Goal: Find specific page/section: Locate a particular part of the current website

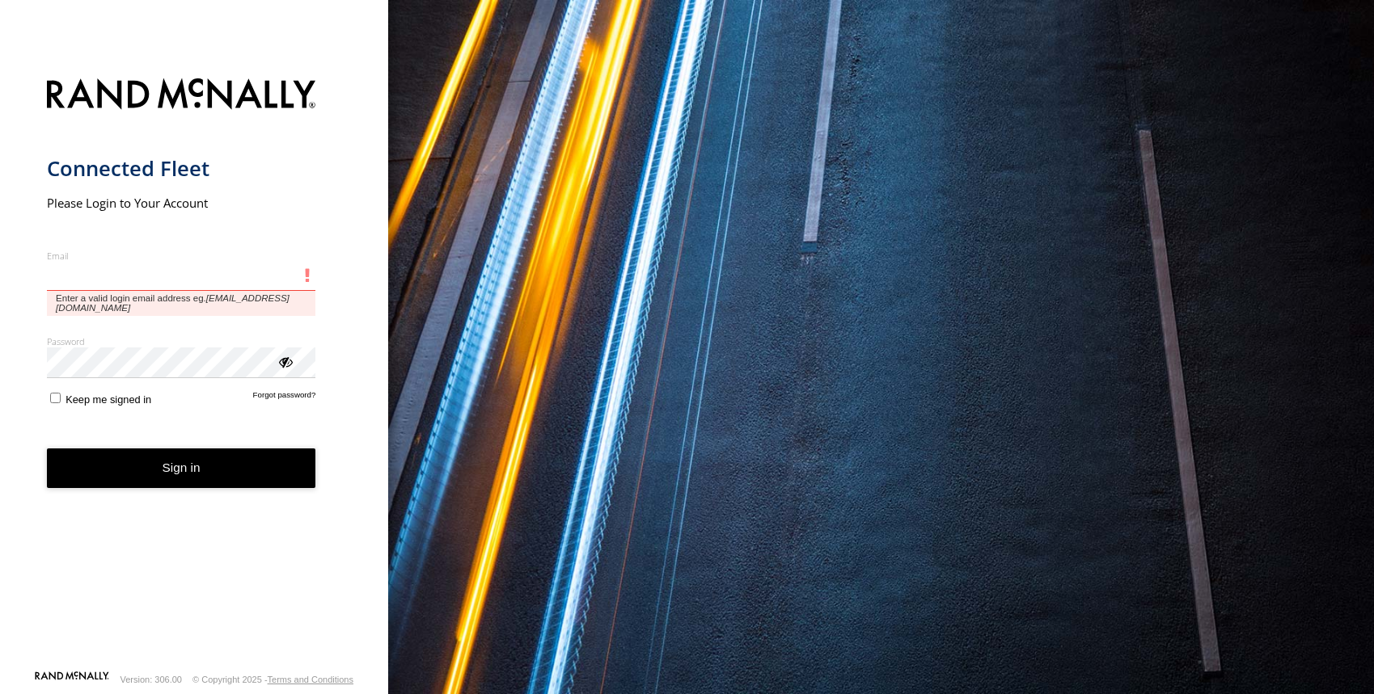
type input "**********"
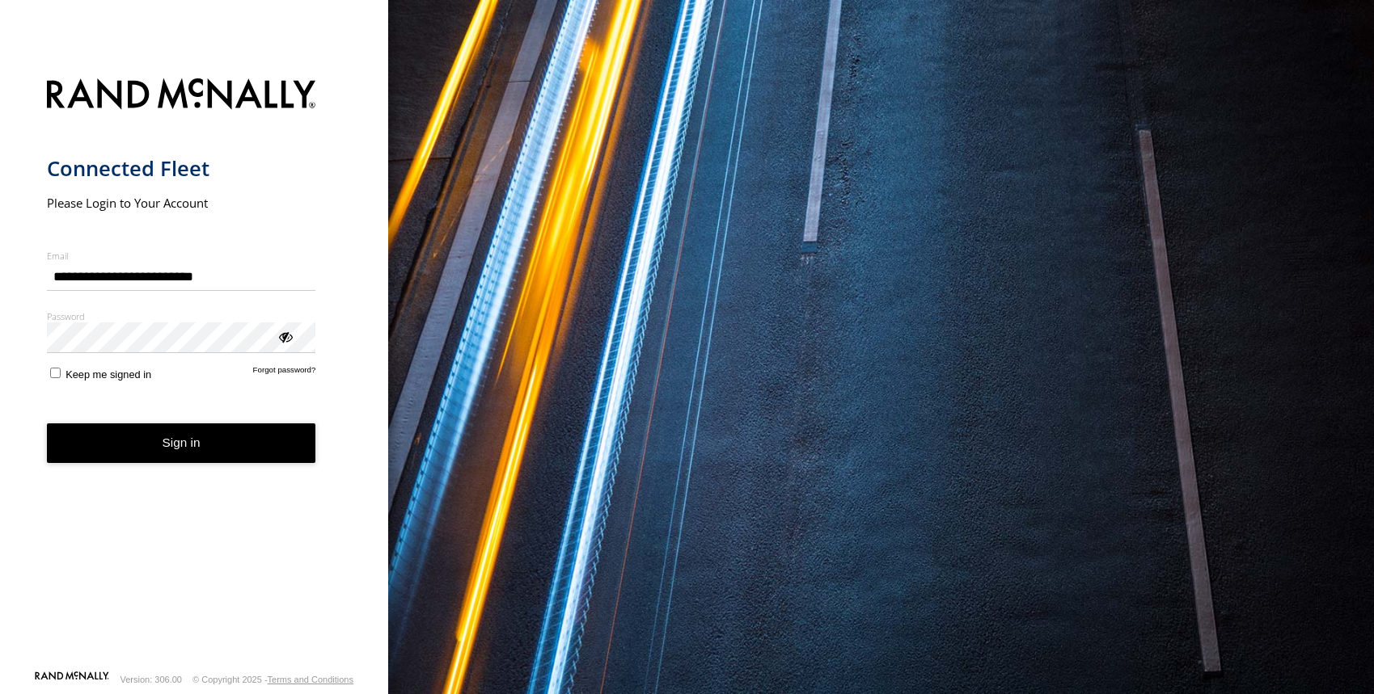
click at [176, 443] on button "Sign in" at bounding box center [181, 444] width 269 height 40
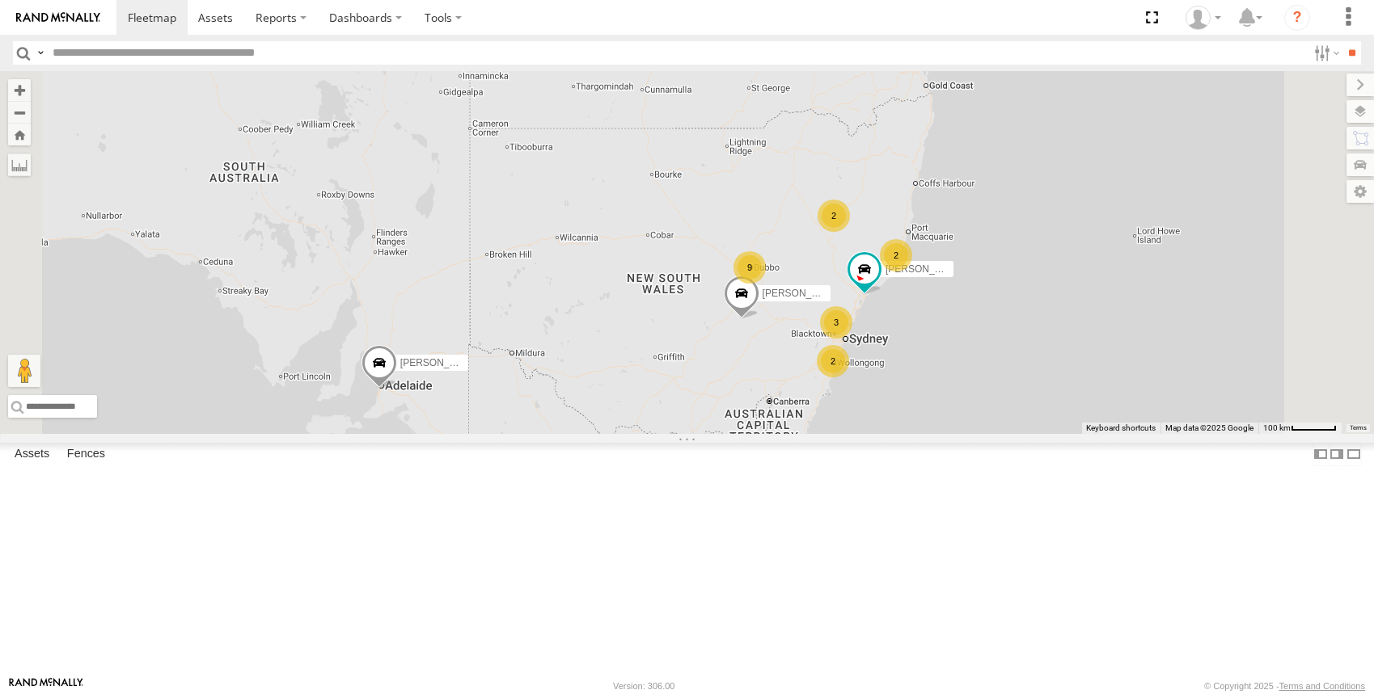
drag, startPoint x: 1012, startPoint y: 285, endPoint x: 966, endPoint y: 336, distance: 68.7
click at [966, 336] on div "[PERSON_NAME] - NEW ute 2 9 [PERSON_NAME] [PERSON_NAME] 2 3 2" at bounding box center [687, 252] width 1374 height 363
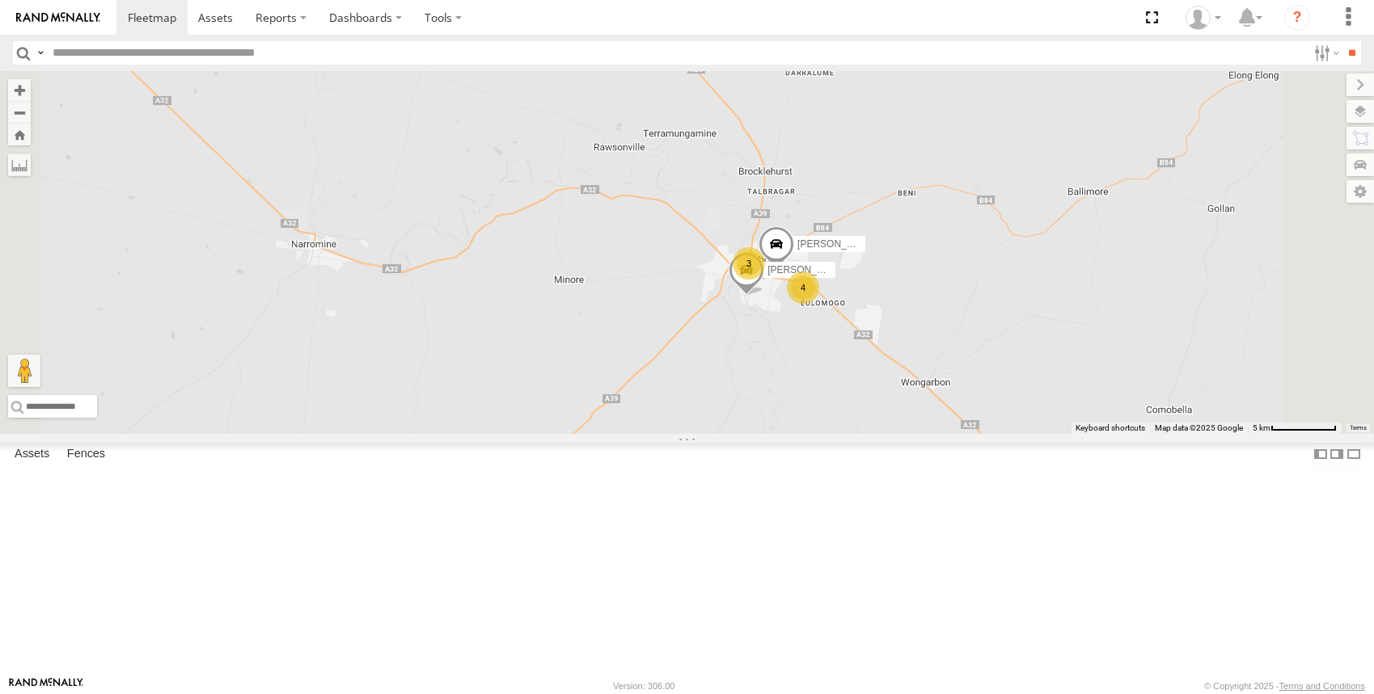
drag, startPoint x: 1007, startPoint y: 251, endPoint x: 993, endPoint y: 528, distance: 276.9
click at [992, 434] on div "[PERSON_NAME] - NEW ute [PERSON_NAME] [PERSON_NAME] [PERSON_NAME] [PERSON_NAME]…" at bounding box center [687, 252] width 1374 height 363
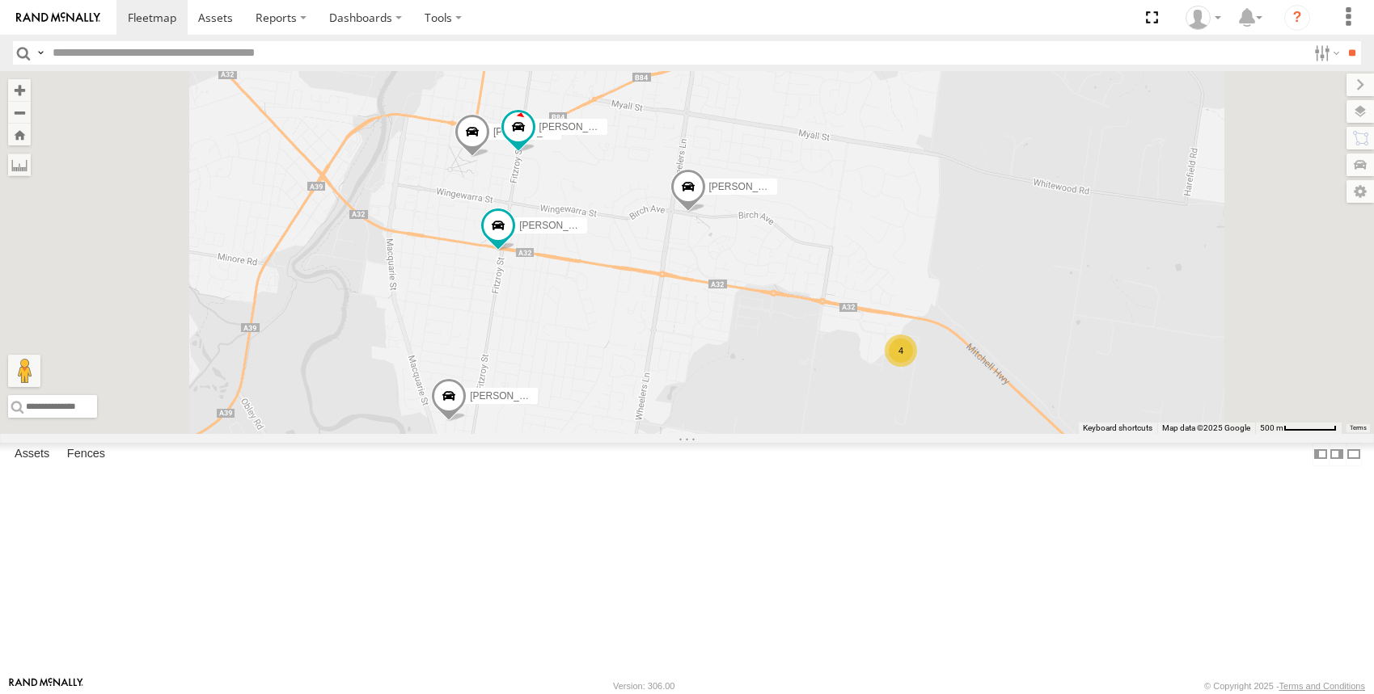
drag, startPoint x: 1155, startPoint y: 531, endPoint x: 1146, endPoint y: 479, distance: 52.5
click at [1144, 434] on div "[PERSON_NAME] - NEW ute [PERSON_NAME] [PERSON_NAME] [PERSON_NAME] [PERSON_NAME]…" at bounding box center [687, 252] width 1374 height 363
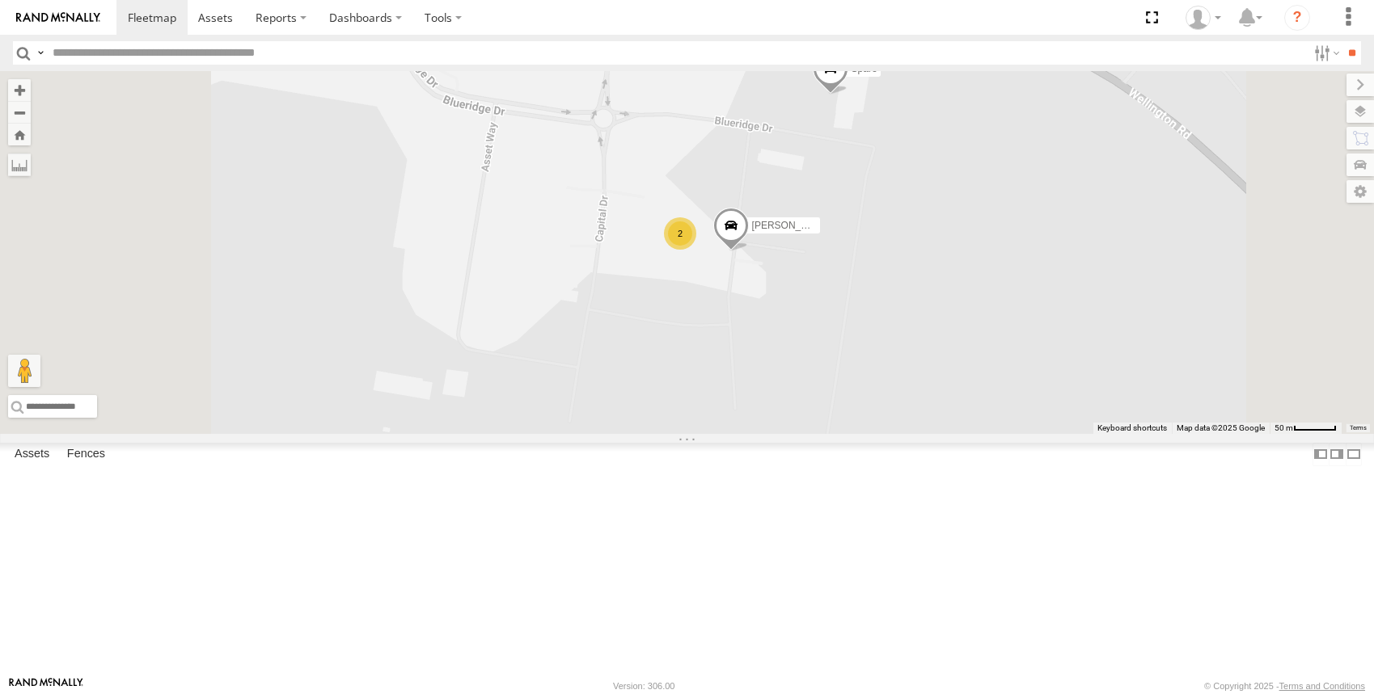
drag, startPoint x: 779, startPoint y: 428, endPoint x: 840, endPoint y: 433, distance: 60.8
click at [841, 432] on div "[PERSON_NAME] - NEW ute [PERSON_NAME] [PERSON_NAME] [PERSON_NAME] [PERSON_NAME]…" at bounding box center [687, 252] width 1374 height 363
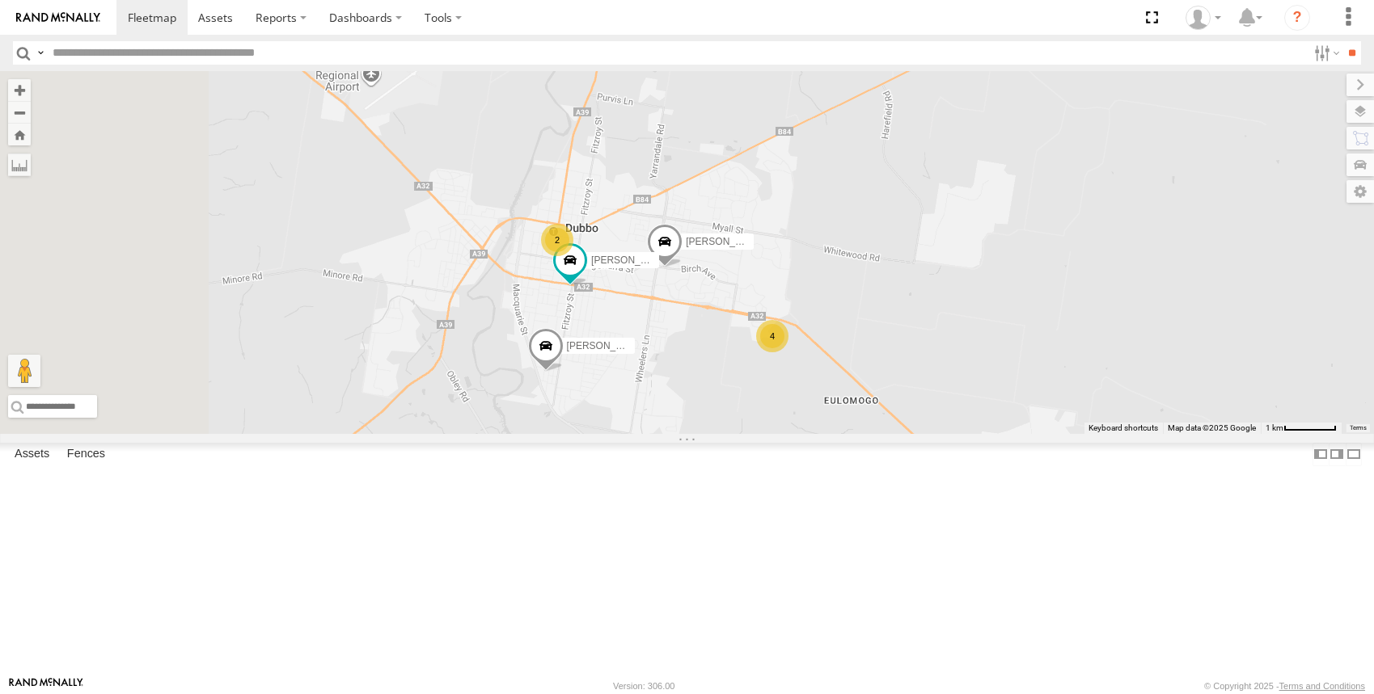
drag, startPoint x: 772, startPoint y: 433, endPoint x: 923, endPoint y: 460, distance: 153.7
click at [920, 434] on div "[PERSON_NAME] - NEW ute [PERSON_NAME] [PERSON_NAME] [PERSON_NAME] [PERSON_NAME]…" at bounding box center [687, 252] width 1374 height 363
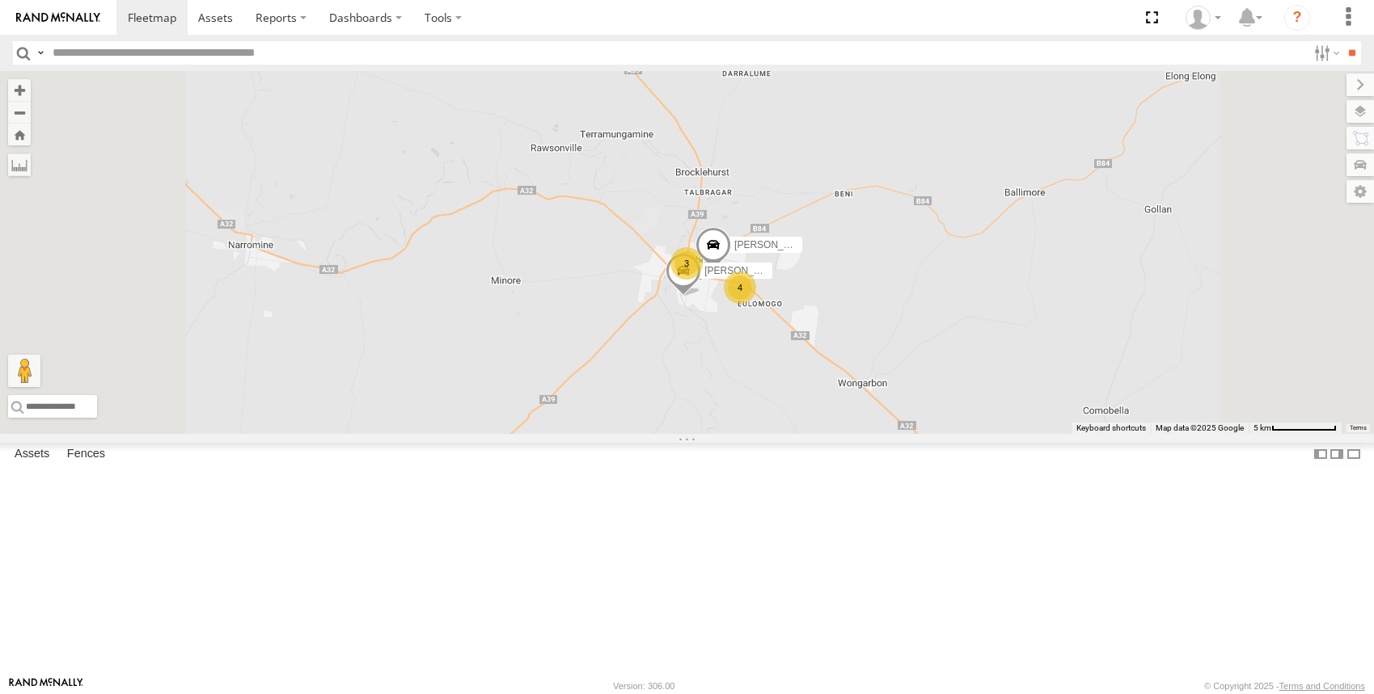
drag, startPoint x: 935, startPoint y: 521, endPoint x: 935, endPoint y: 464, distance: 56.6
click at [935, 434] on div "[PERSON_NAME] - NEW ute [PERSON_NAME] [PERSON_NAME] [PERSON_NAME] [PERSON_NAME]…" at bounding box center [687, 252] width 1374 height 363
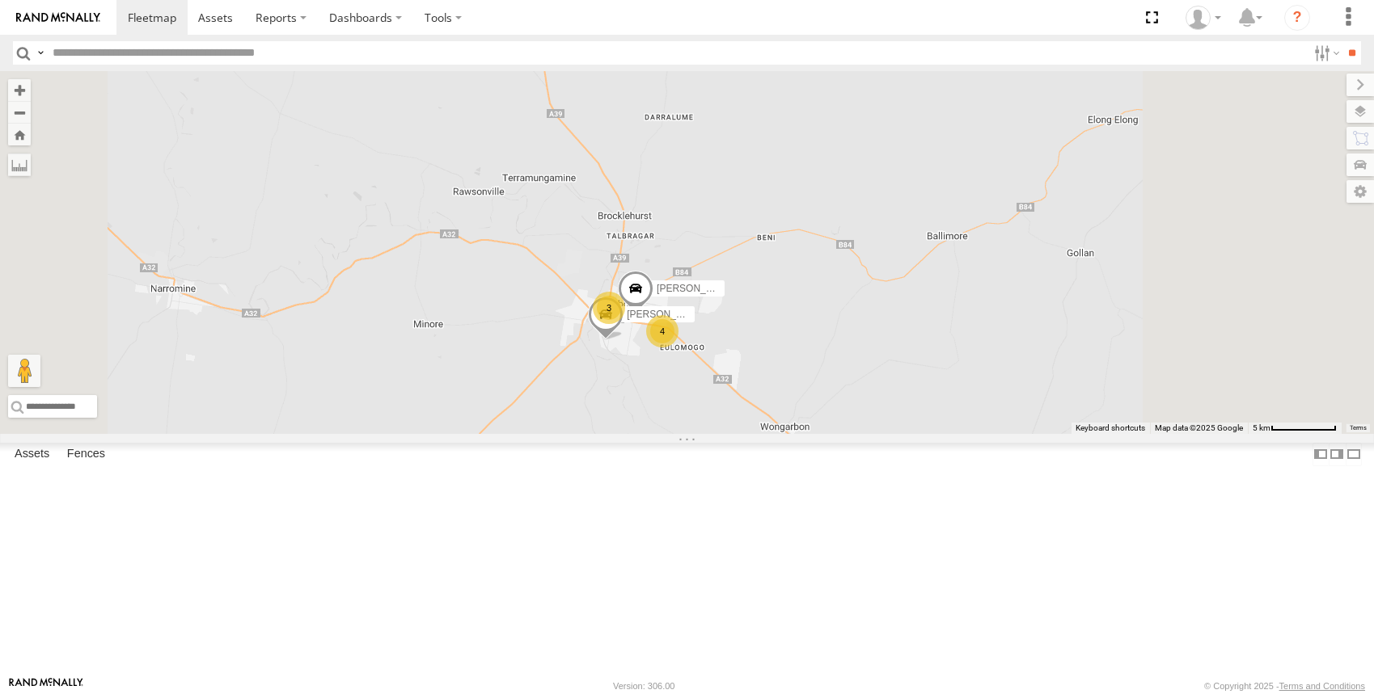
drag, startPoint x: 863, startPoint y: 511, endPoint x: 775, endPoint y: 559, distance: 100.6
click at [775, 434] on div "[PERSON_NAME] - NEW ute [PERSON_NAME] [PERSON_NAME] [PERSON_NAME] [PERSON_NAME]…" at bounding box center [687, 252] width 1374 height 363
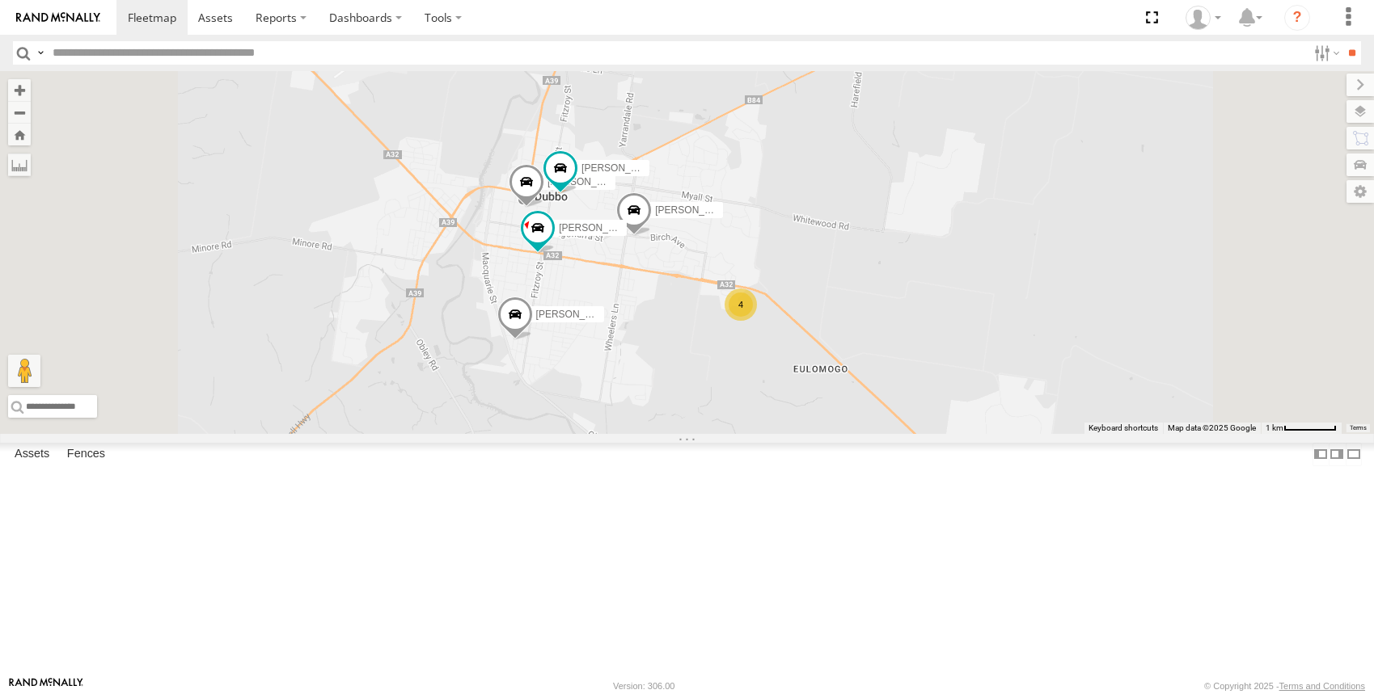
drag, startPoint x: 911, startPoint y: 459, endPoint x: 862, endPoint y: 515, distance: 74.5
click at [862, 434] on div "[PERSON_NAME] - NEW ute [PERSON_NAME] [PERSON_NAME] [PERSON_NAME] [PERSON_NAME]…" at bounding box center [687, 252] width 1374 height 363
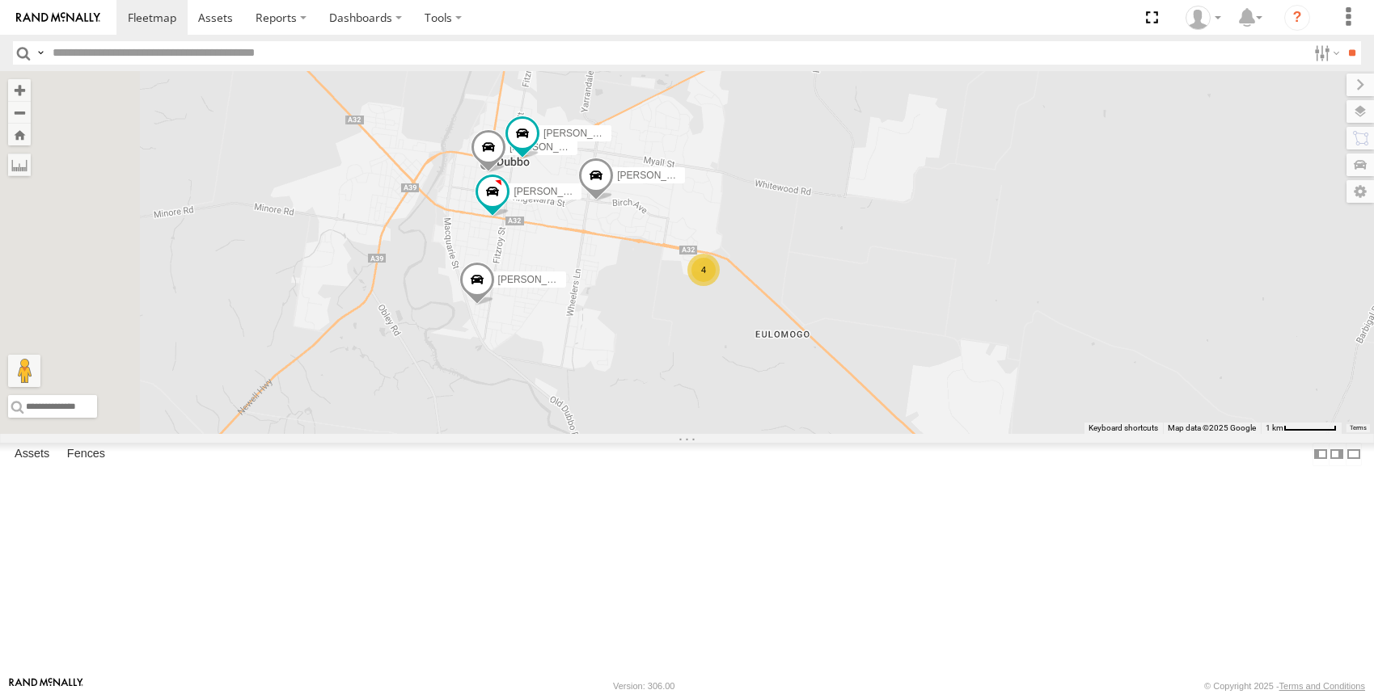
drag, startPoint x: 1001, startPoint y: 486, endPoint x: 1024, endPoint y: 364, distance: 124.2
click at [1024, 363] on div "[PERSON_NAME] - NEW ute [PERSON_NAME] [PERSON_NAME] [PERSON_NAME] [PERSON_NAME]…" at bounding box center [687, 252] width 1374 height 363
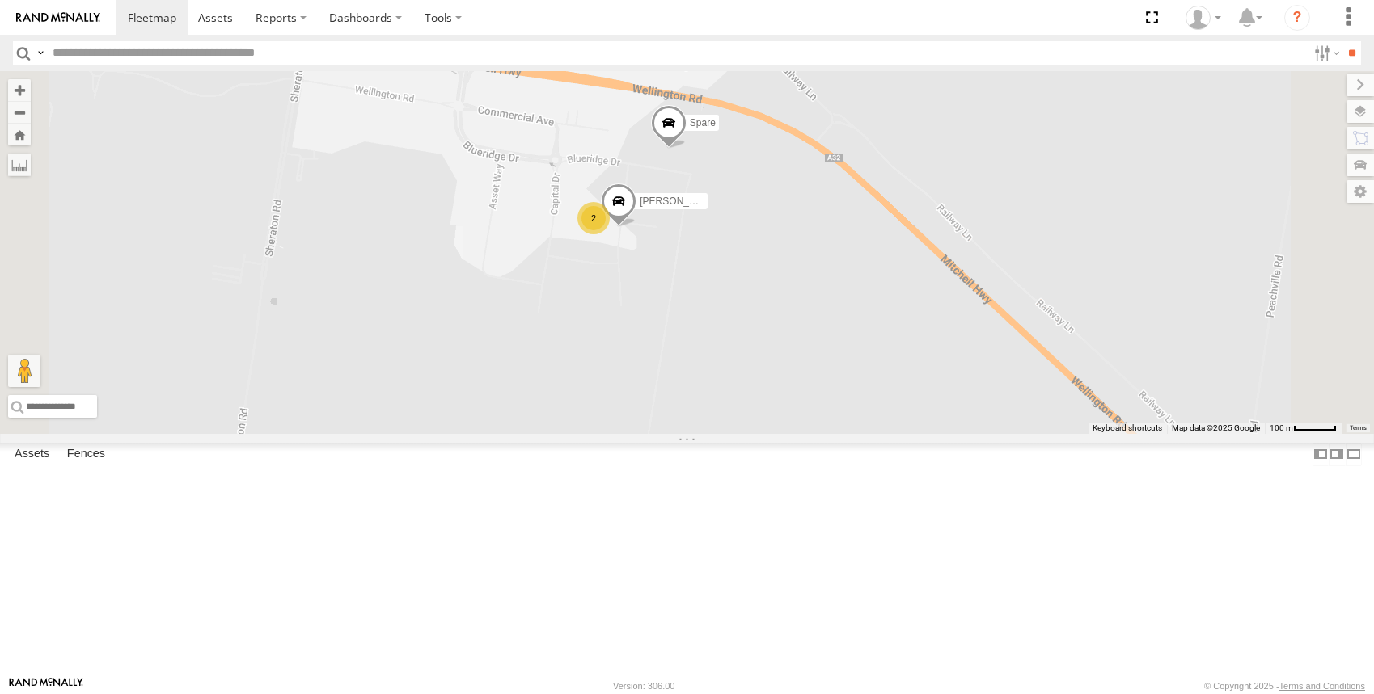
drag, startPoint x: 813, startPoint y: 418, endPoint x: 851, endPoint y: 439, distance: 42.7
click at [850, 434] on div "[PERSON_NAME] - NEW ute [PERSON_NAME] [PERSON_NAME] [PERSON_NAME] [PERSON_NAME]…" at bounding box center [687, 252] width 1374 height 363
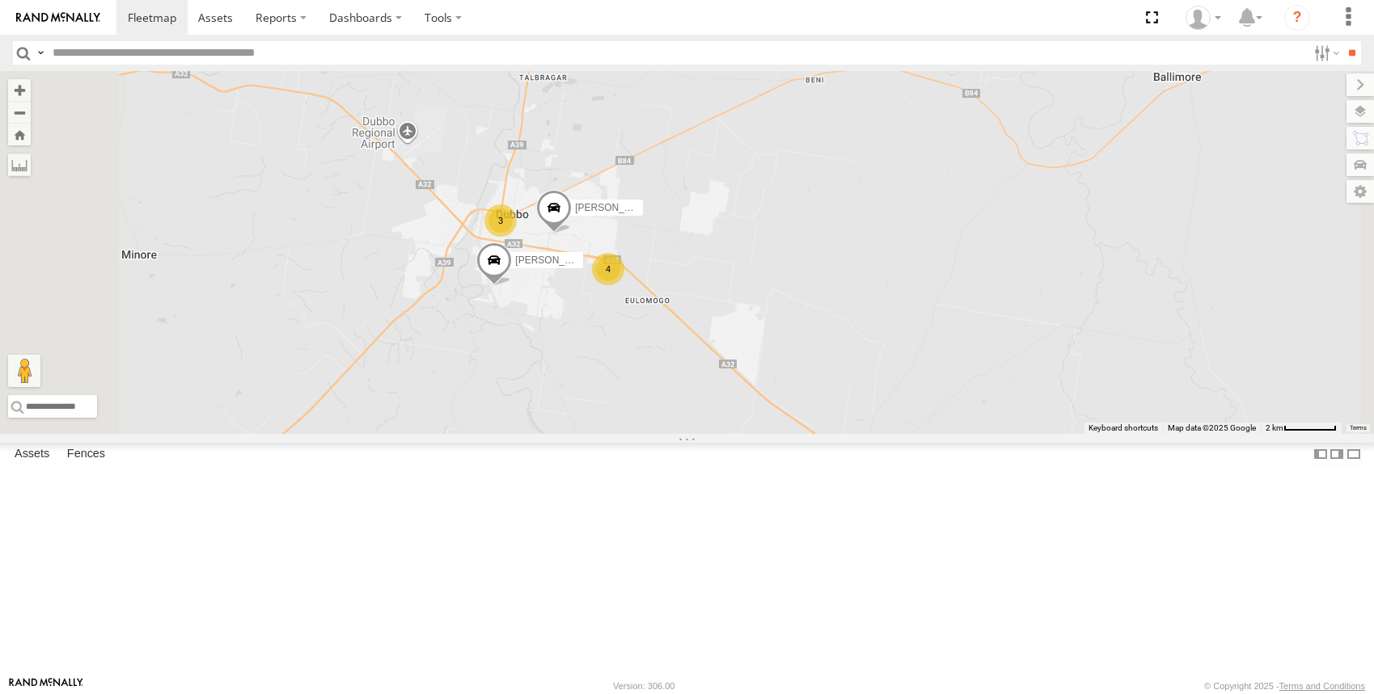
drag, startPoint x: 726, startPoint y: 437, endPoint x: 755, endPoint y: 437, distance: 29.1
click at [755, 434] on div "[PERSON_NAME] - NEW ute [PERSON_NAME] [PERSON_NAME] [PERSON_NAME] [PERSON_NAME]…" at bounding box center [687, 252] width 1374 height 363
